Goal: Information Seeking & Learning: Learn about a topic

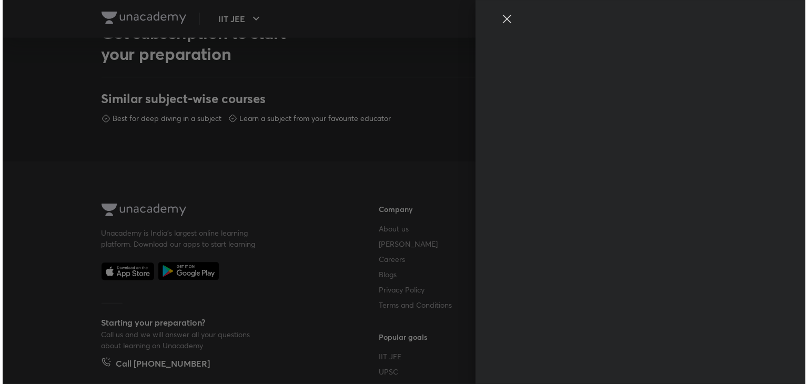
scroll to position [752, 0]
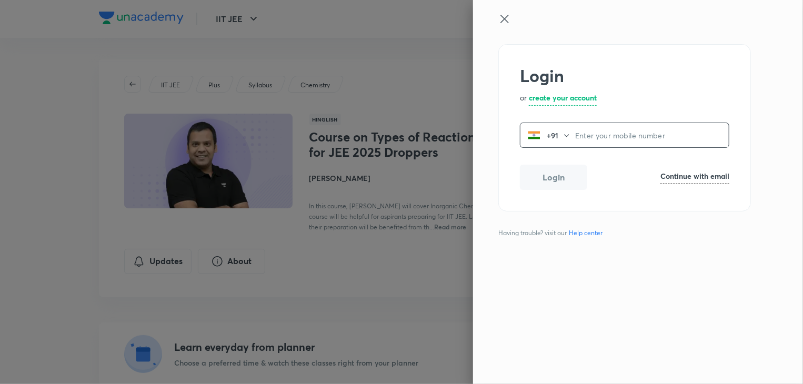
click at [577, 131] on input "tel" at bounding box center [652, 136] width 154 height 22
